Goal: Information Seeking & Learning: Learn about a topic

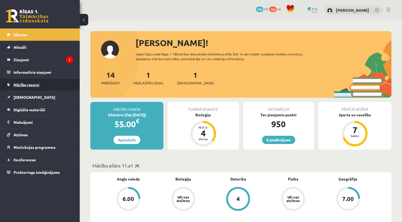
click at [35, 88] on link "Mācību resursi" at bounding box center [40, 84] width 66 height 12
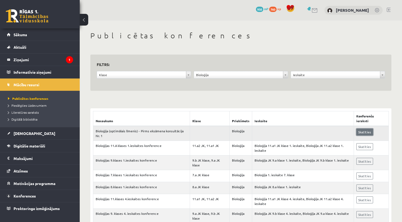
click at [362, 133] on link "Skatīties" at bounding box center [364, 131] width 17 height 7
